Goal: Navigation & Orientation: Go to known website

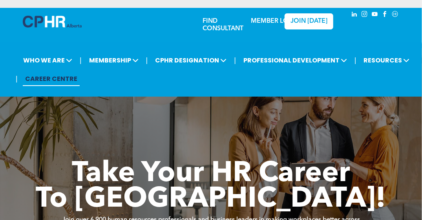
click at [57, 24] on img at bounding box center [52, 22] width 59 height 12
